Goal: Download file/media

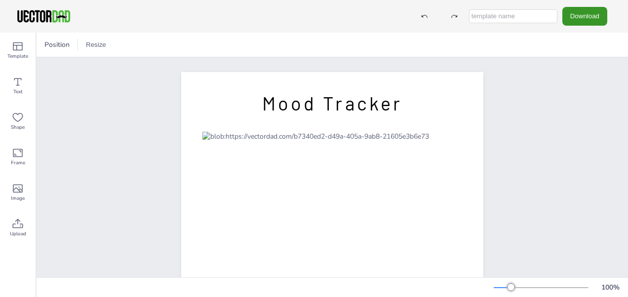
click at [584, 14] on button "Download" at bounding box center [585, 16] width 45 height 18
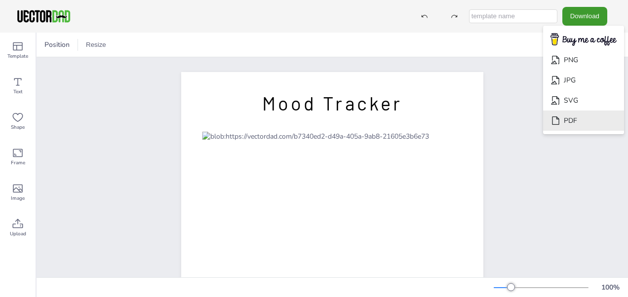
click at [569, 120] on li "PDF" at bounding box center [583, 121] width 81 height 20
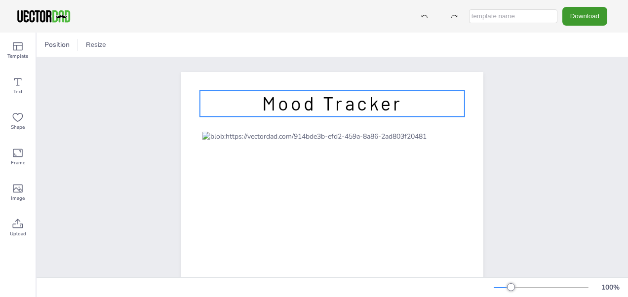
click at [334, 105] on span "Mood Tracker" at bounding box center [332, 103] width 140 height 23
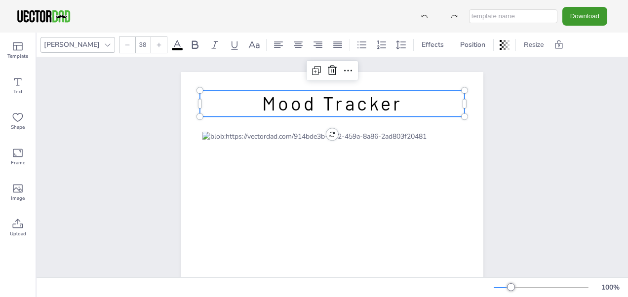
click at [306, 103] on span "Mood Tracker" at bounding box center [332, 103] width 140 height 23
click at [345, 70] on icon at bounding box center [348, 71] width 12 height 12
